Goal: Register for event/course

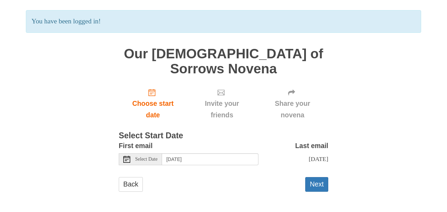
scroll to position [71, 0]
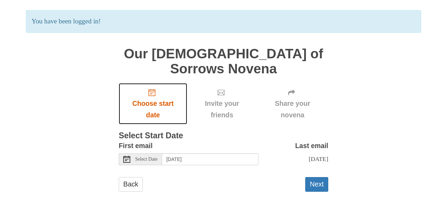
click at [154, 96] on use "Choose start date" at bounding box center [151, 92] width 7 height 7
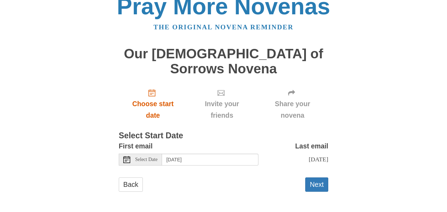
scroll to position [72, 0]
click at [147, 157] on span "Select Date" at bounding box center [146, 159] width 22 height 5
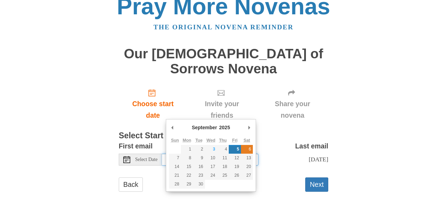
type input "[DATE]"
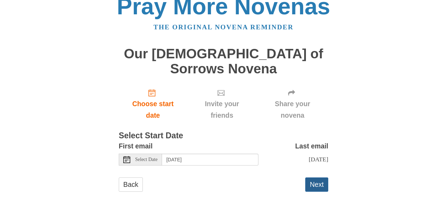
click at [309, 178] on button "Next" at bounding box center [316, 184] width 23 height 14
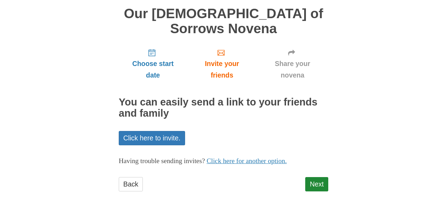
scroll to position [127, 0]
